Goal: Task Accomplishment & Management: Manage account settings

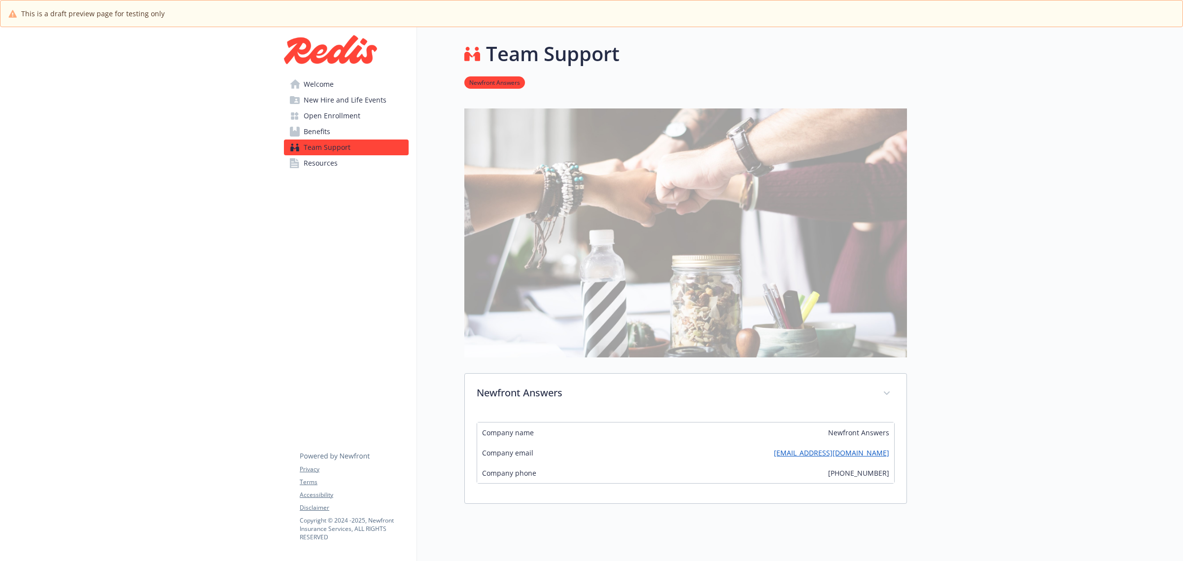
scroll to position [58, 0]
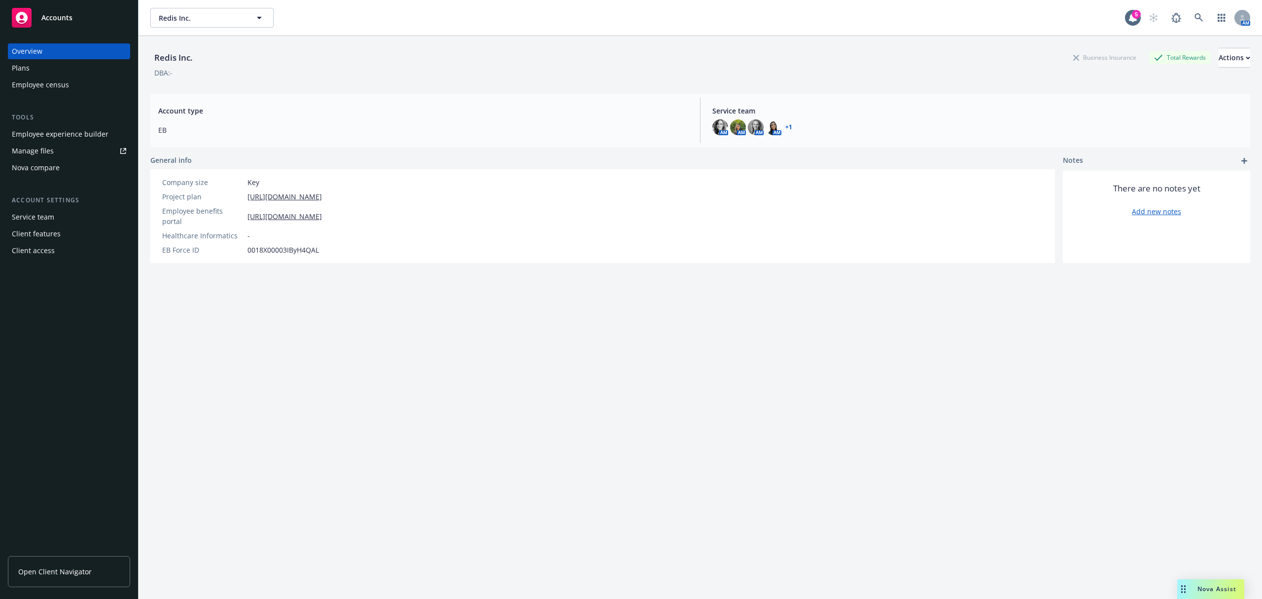
click at [237, 28] on div "Redis Inc. Redis Inc. 5 AM" at bounding box center [701, 18] width 1124 height 36
click at [243, 12] on button "Redis Inc." at bounding box center [211, 18] width 123 height 20
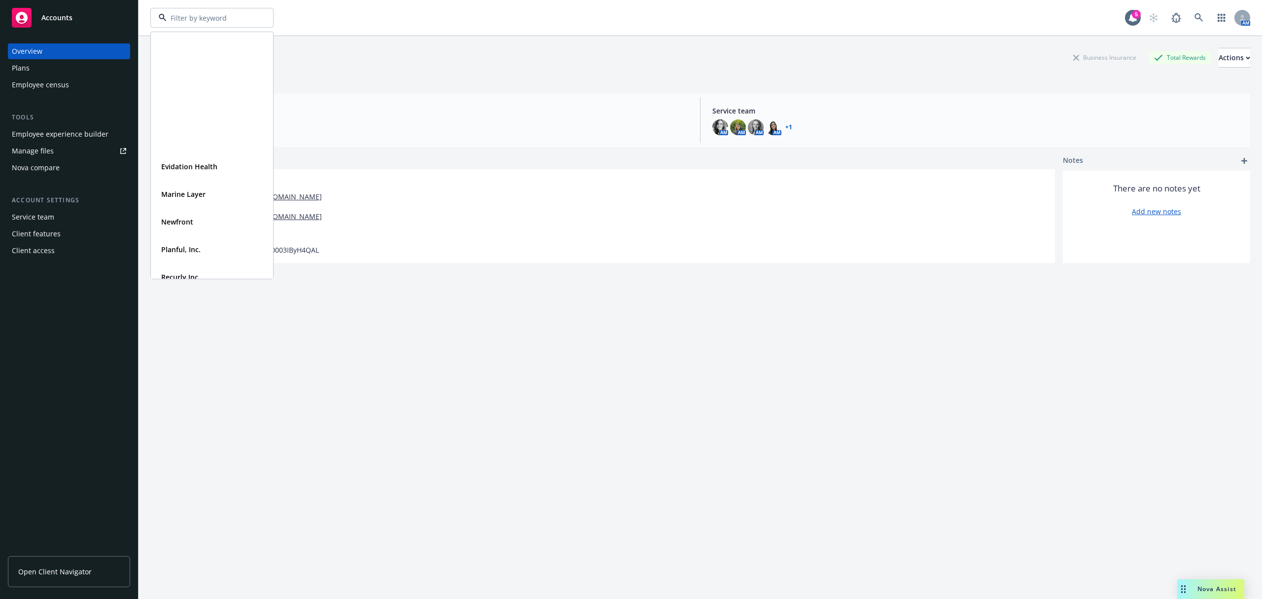
scroll to position [150, 0]
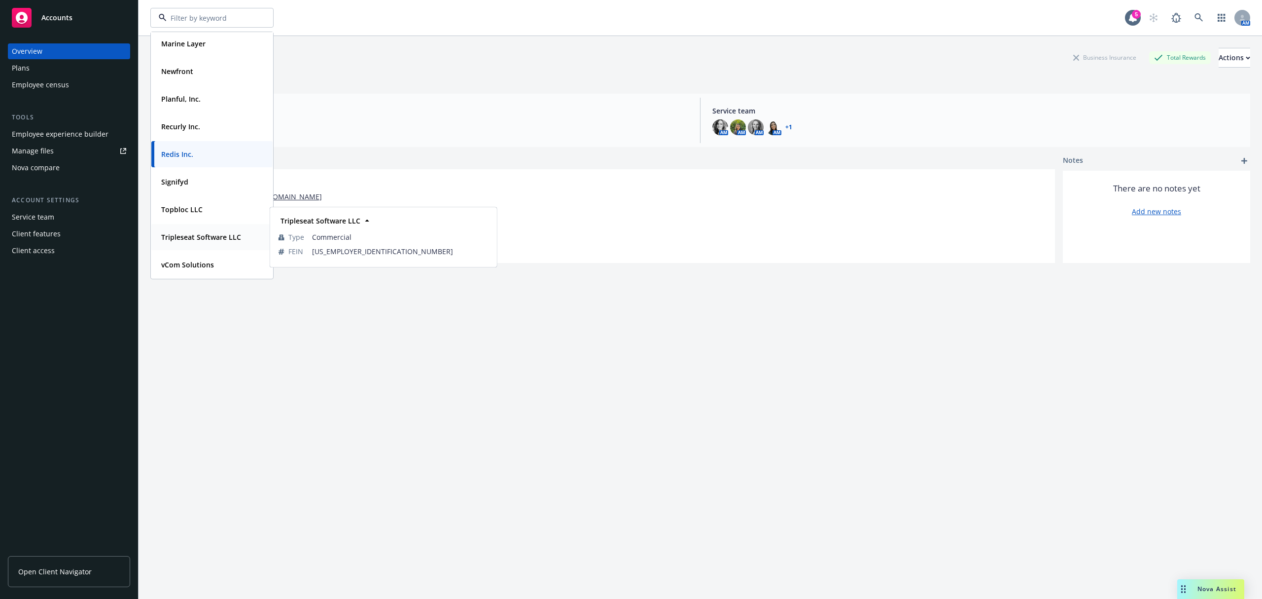
click at [204, 235] on strong "Tripleseat Software LLC" at bounding box center [201, 236] width 80 height 9
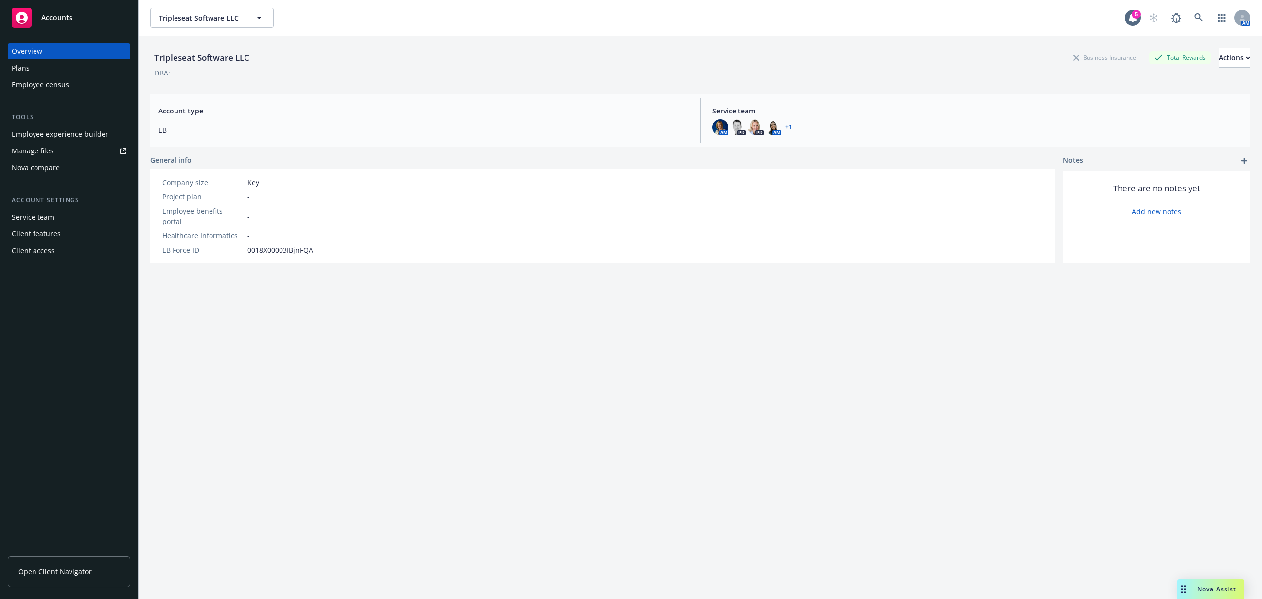
click at [42, 137] on div "Employee experience builder" at bounding box center [60, 134] width 97 height 16
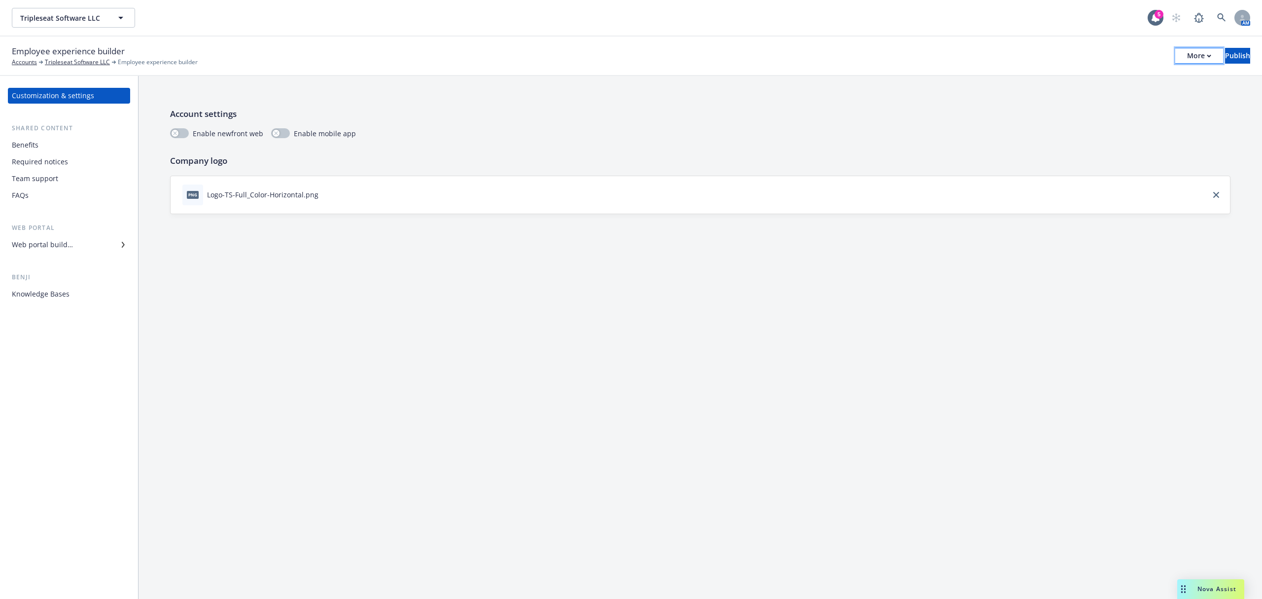
click at [1187, 50] on div "More" at bounding box center [1199, 55] width 24 height 15
click at [1136, 79] on link "Copy preview link" at bounding box center [1118, 78] width 146 height 20
click at [123, 20] on icon "button" at bounding box center [121, 18] width 12 height 12
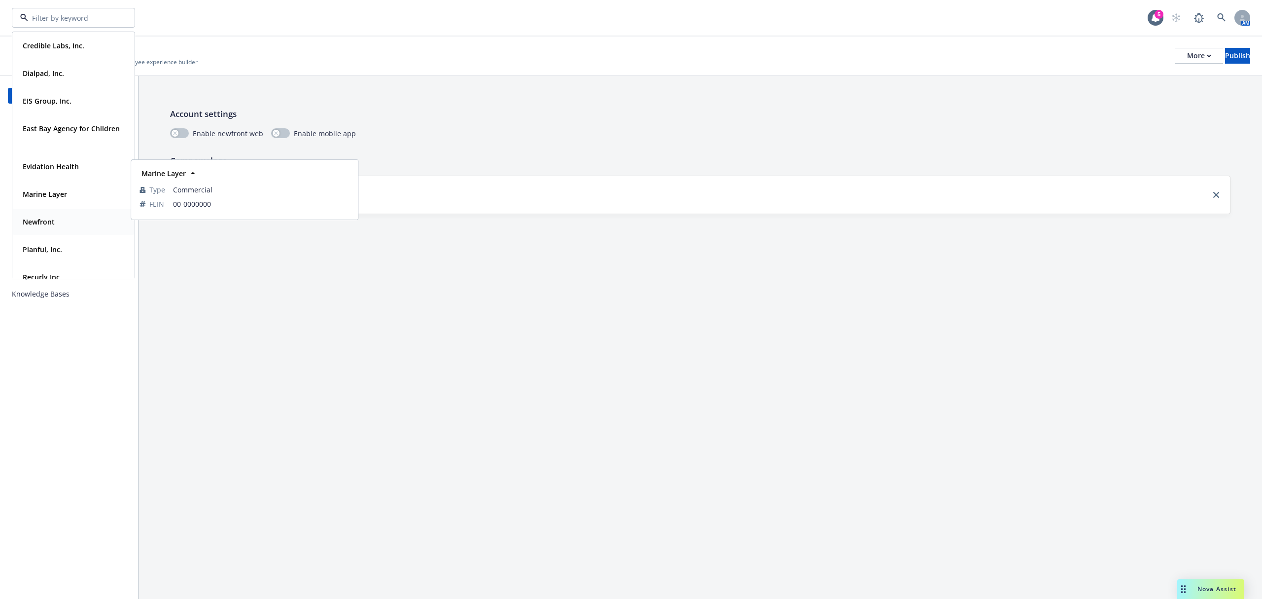
click at [47, 239] on div "Planful, Inc. Type Commercial FEIN 43-1887396" at bounding box center [73, 249] width 121 height 26
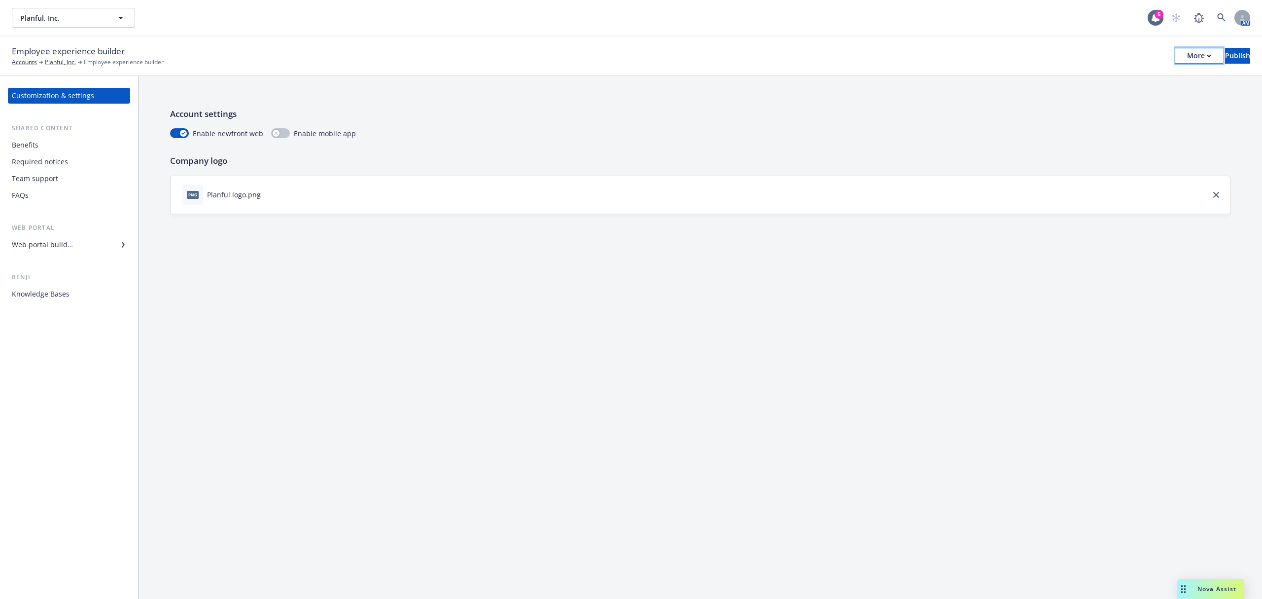
click at [1187, 52] on div "More" at bounding box center [1199, 55] width 24 height 15
click at [1137, 89] on link "Copy portal link" at bounding box center [1118, 97] width 146 height 20
